Goal: Task Accomplishment & Management: Manage account settings

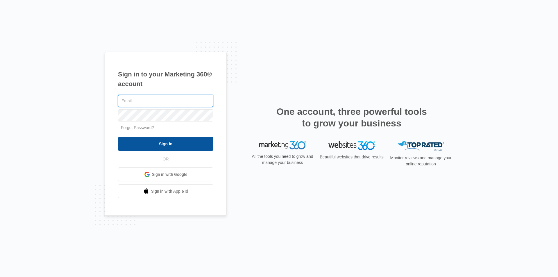
type input "[EMAIL_ADDRESS][DOMAIN_NAME]"
click at [188, 143] on input "Sign In" at bounding box center [165, 144] width 95 height 14
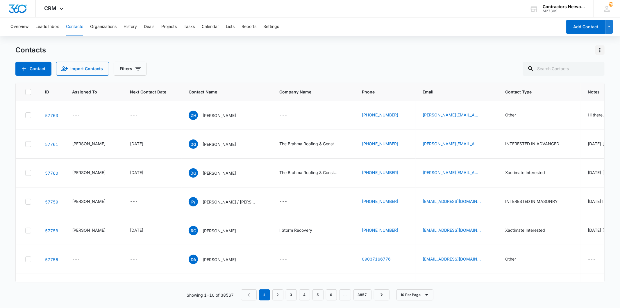
click at [601, 51] on icon "Actions" at bounding box center [599, 50] width 7 height 7
click at [60, 10] on icon at bounding box center [61, 10] width 7 height 7
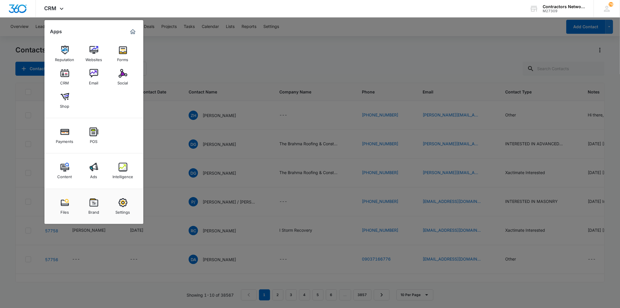
click at [444, 33] on div at bounding box center [310, 154] width 620 height 308
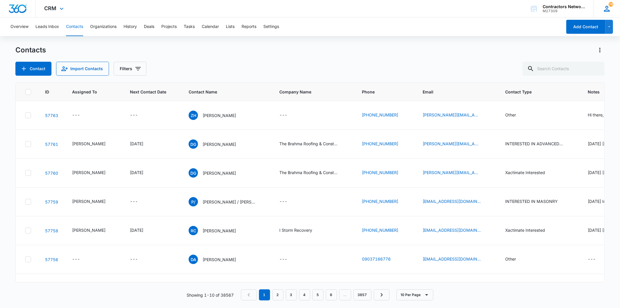
click at [604, 12] on icon at bounding box center [607, 8] width 9 height 9
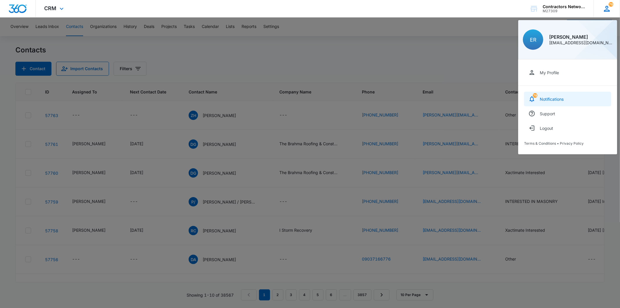
click at [553, 98] on div "Notifications" at bounding box center [552, 99] width 24 height 5
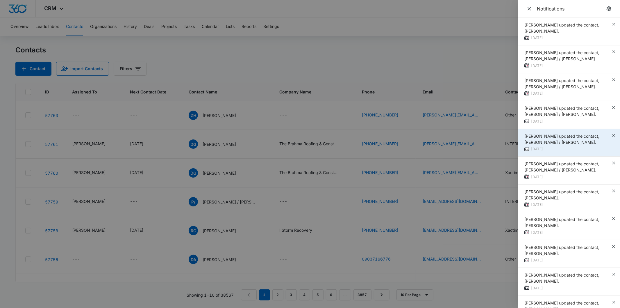
scroll to position [129, 0]
